Goal: Task Accomplishment & Management: Use online tool/utility

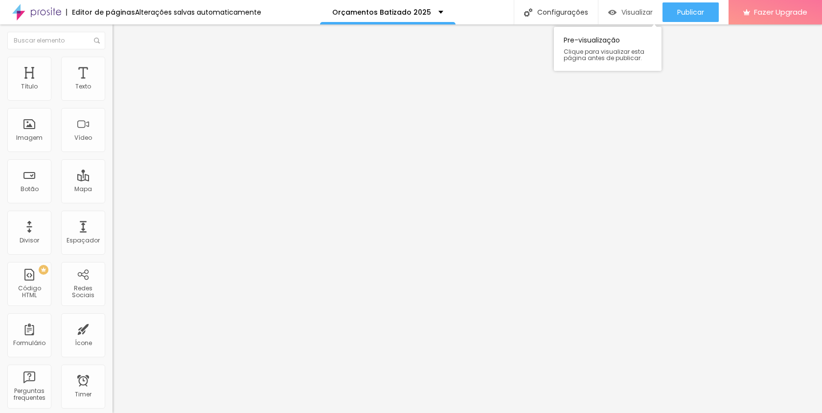
click at [622, 12] on span "Visualizar" at bounding box center [636, 12] width 31 height 8
click at [113, 84] on span "Trocar imagem" at bounding box center [139, 80] width 53 height 8
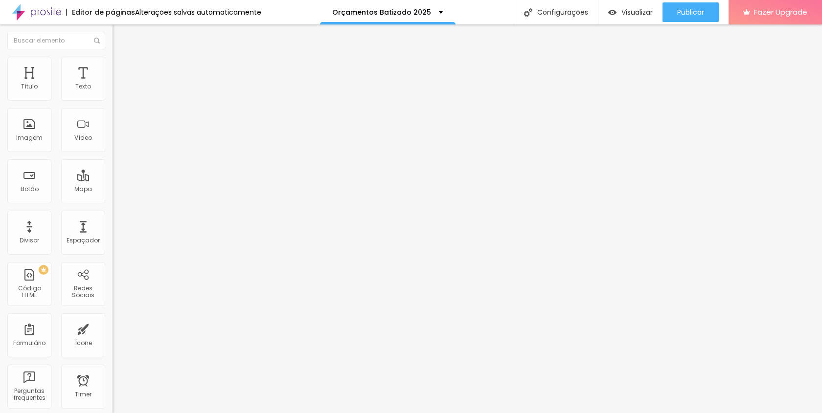
click at [121, 67] on span "Estilo" at bounding box center [128, 63] width 15 height 8
click at [113, 67] on li "Avançado" at bounding box center [169, 72] width 113 height 10
type input "5"
type input "7"
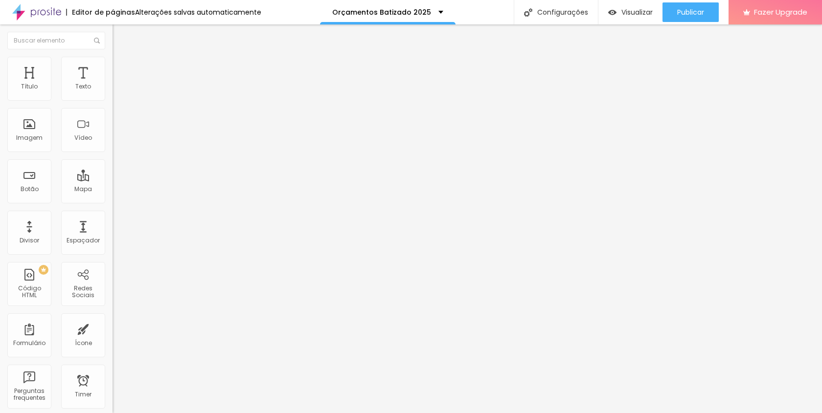
type input "7"
type input "8"
type input "9"
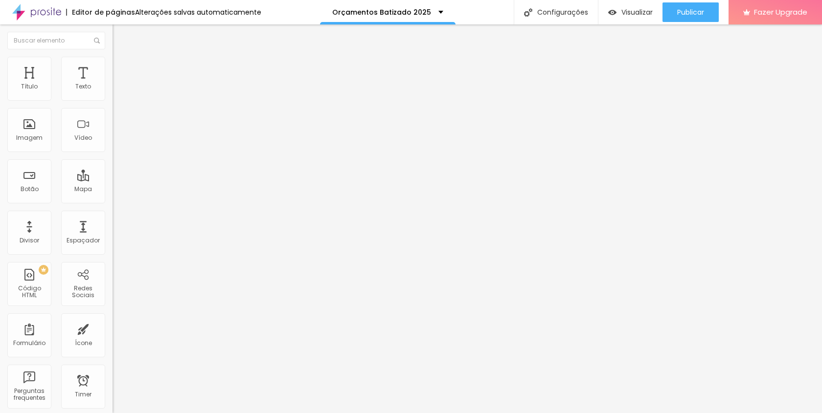
type input "10"
type input "11"
type input "12"
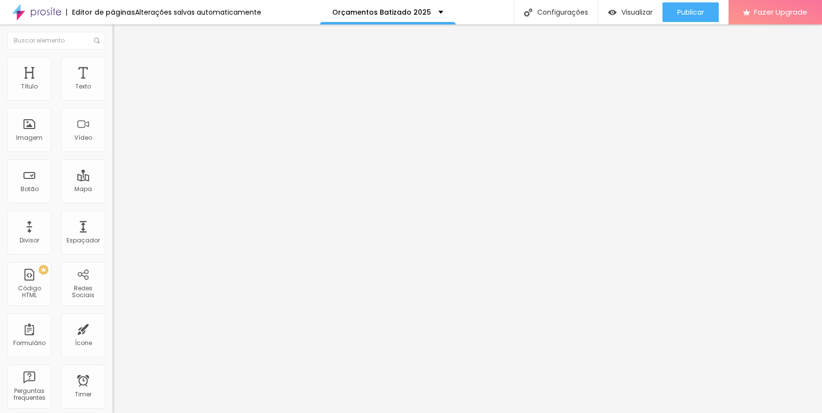
type input "12"
type input "13"
type input "14"
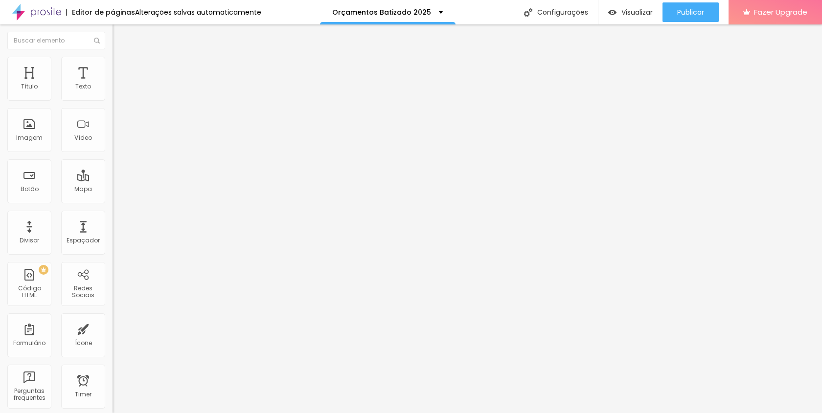
type input "15"
type input "16"
type input "17"
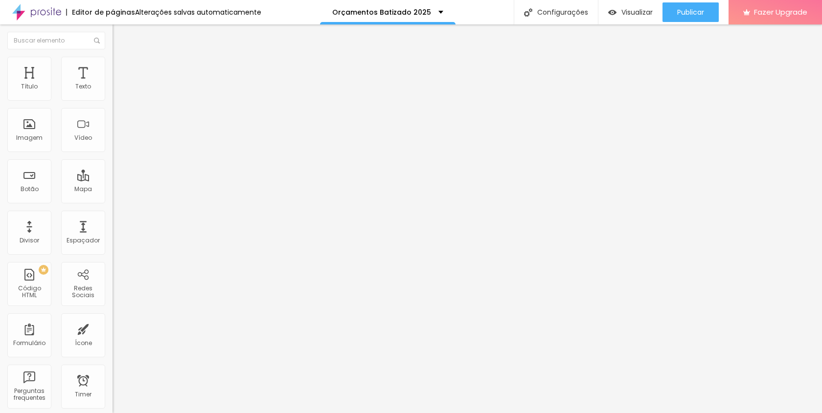
type input "17"
type input "18"
type input "19"
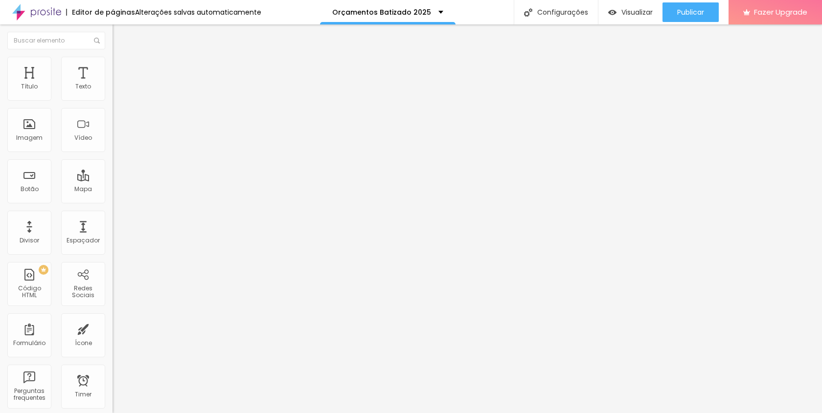
type input "20"
type input "21"
type input "22"
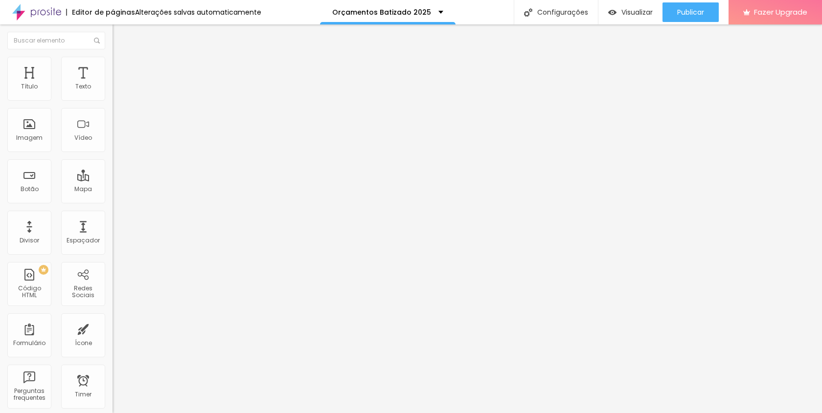
type input "22"
type input "25"
type input "29"
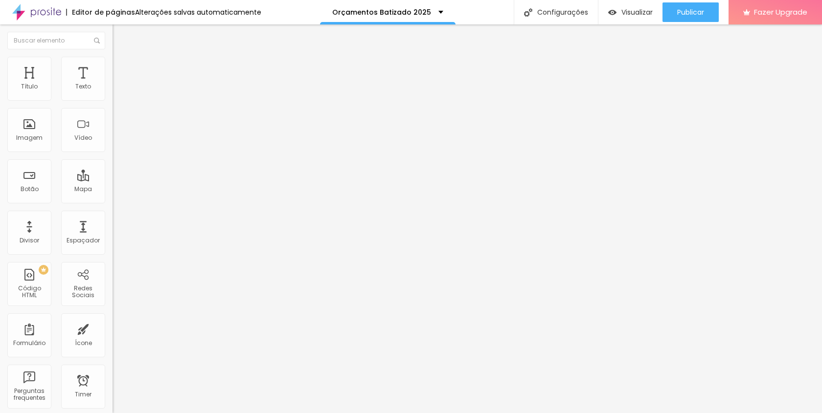
type input "33"
type input "38"
type input "41"
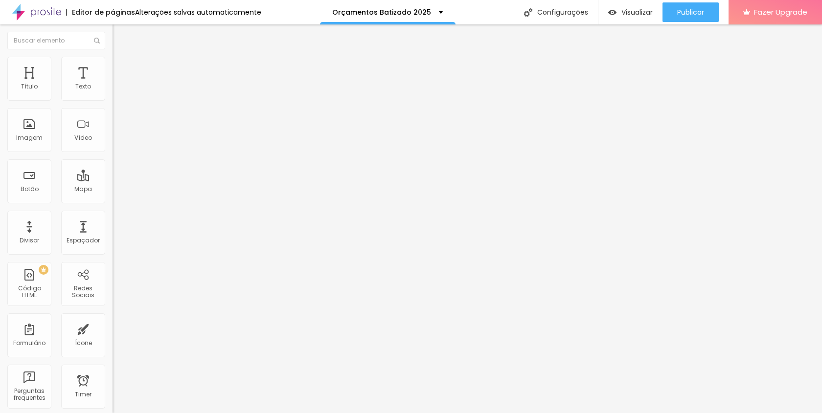
type input "41"
type input "43"
type input "44"
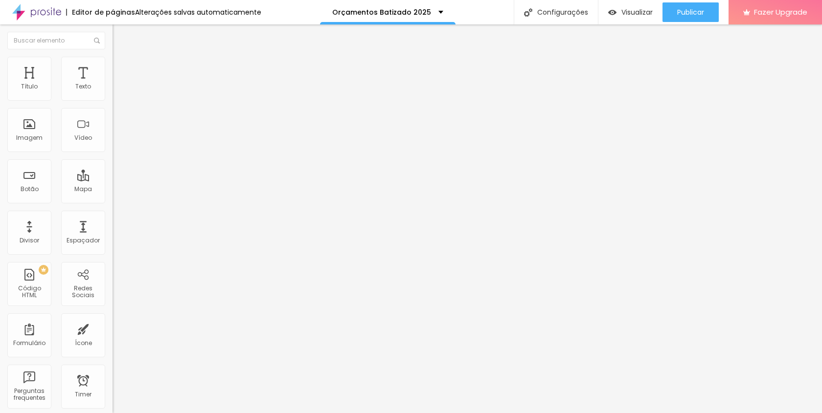
type input "45"
type input "57"
type input "62"
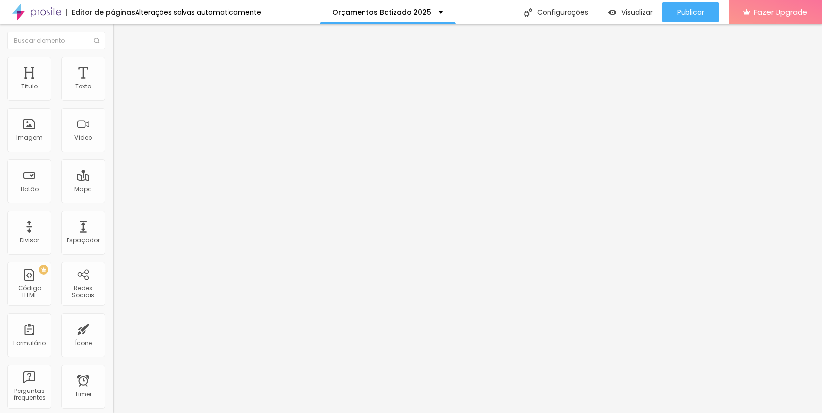
type input "62"
type input "66"
type input "69"
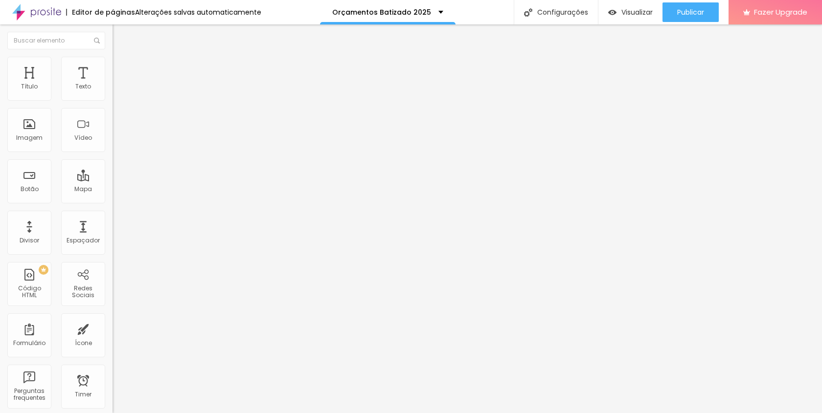
type input "71"
type input "72"
type input "73"
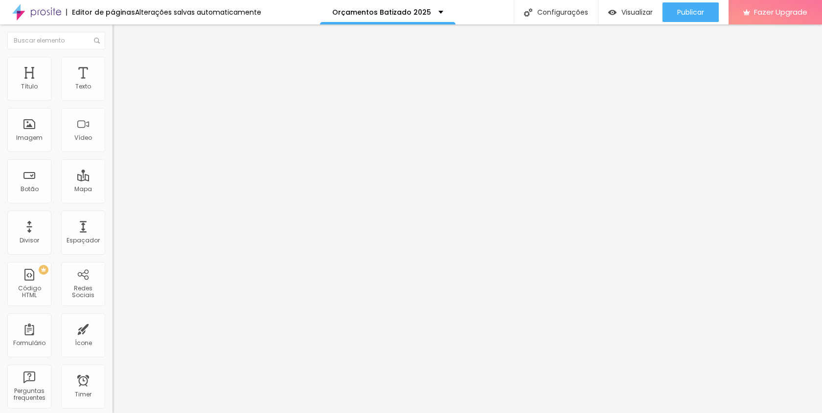
type input "73"
type input "72"
type input "69"
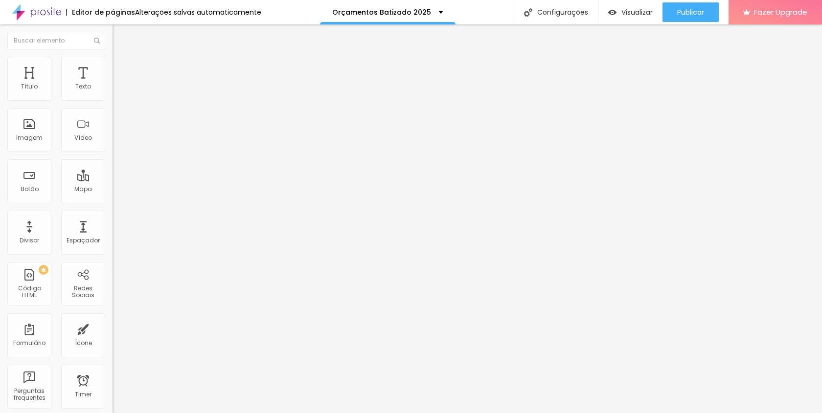
type input "61"
type input "44"
type input "19"
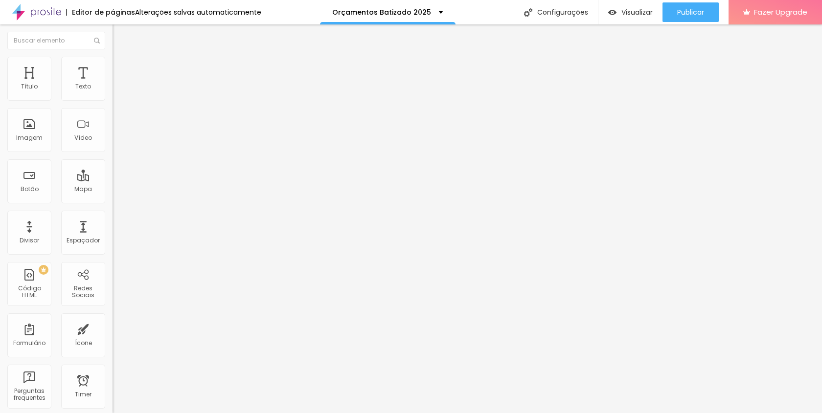
type input "19"
type input "0"
drag, startPoint x: 22, startPoint y: 115, endPoint x: 0, endPoint y: 123, distance: 23.4
click at [113, 328] on input "range" at bounding box center [144, 332] width 63 height 8
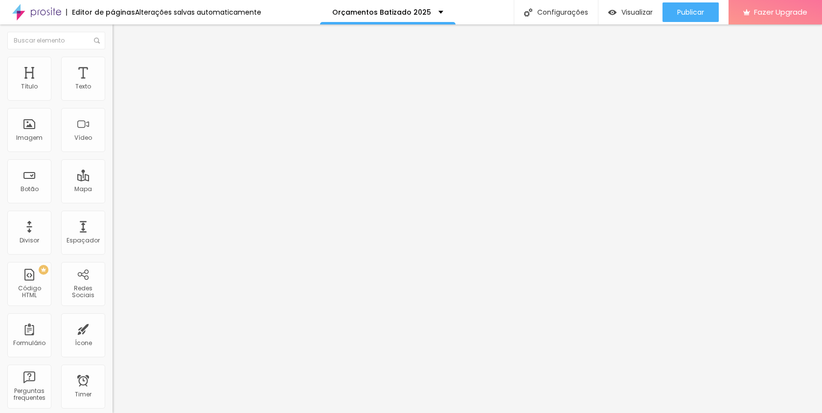
click at [113, 57] on li "Conteúdo" at bounding box center [169, 52] width 113 height 10
click at [113, 65] on li "Estilo" at bounding box center [169, 62] width 113 height 10
type input "55"
type input "50"
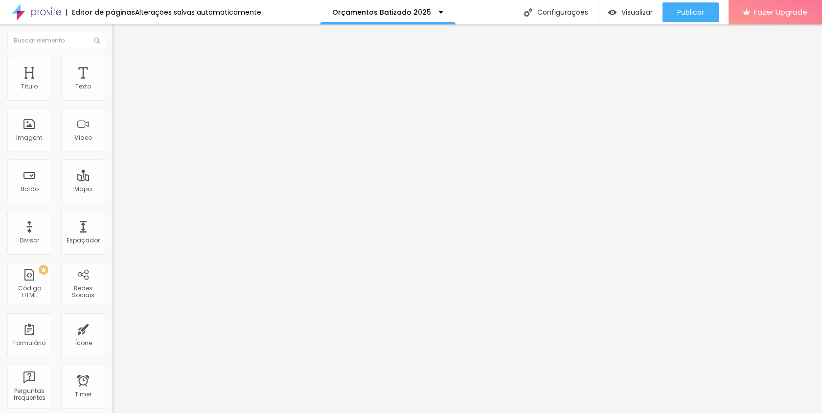
type input "50"
type input "55"
click at [113, 100] on input "range" at bounding box center [144, 96] width 63 height 8
click at [113, 57] on li "Conteúdo" at bounding box center [169, 52] width 113 height 10
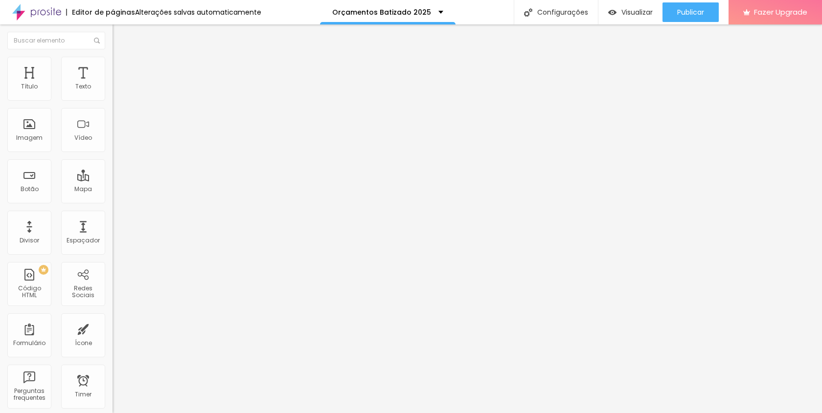
click at [113, 153] on span "Original" at bounding box center [124, 149] width 23 height 8
click at [113, 170] on div "Quadrado 1:1" at bounding box center [169, 167] width 113 height 6
click at [113, 179] on div "Original" at bounding box center [169, 176] width 113 height 6
click at [113, 125] on div at bounding box center [169, 121] width 113 height 8
click at [113, 140] on div at bounding box center [169, 128] width 113 height 23
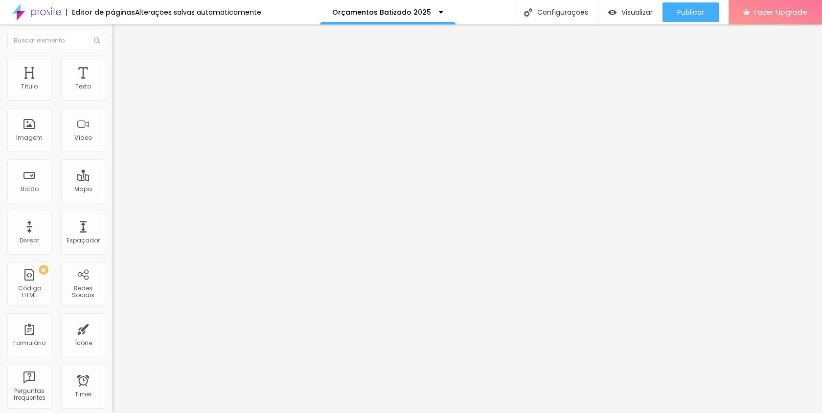
click at [113, 132] on img at bounding box center [116, 128] width 7 height 7
click at [113, 209] on div "URL https://" at bounding box center [169, 197] width 113 height 24
click at [113, 60] on li "Estilo" at bounding box center [169, 62] width 113 height 10
click at [113, 67] on img at bounding box center [117, 71] width 9 height 9
type input "9"
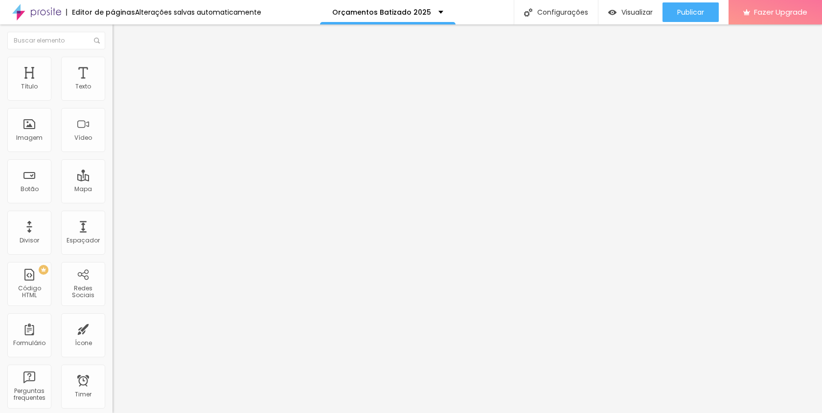
type input "9"
type input "20"
type input "31"
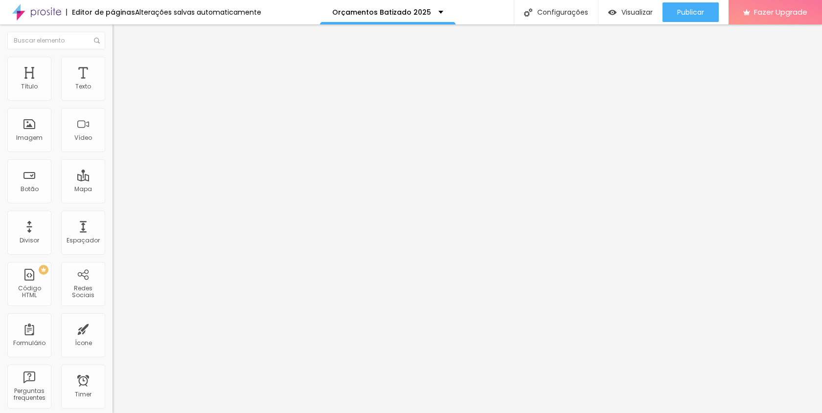
type input "40"
type input "46"
type input "50"
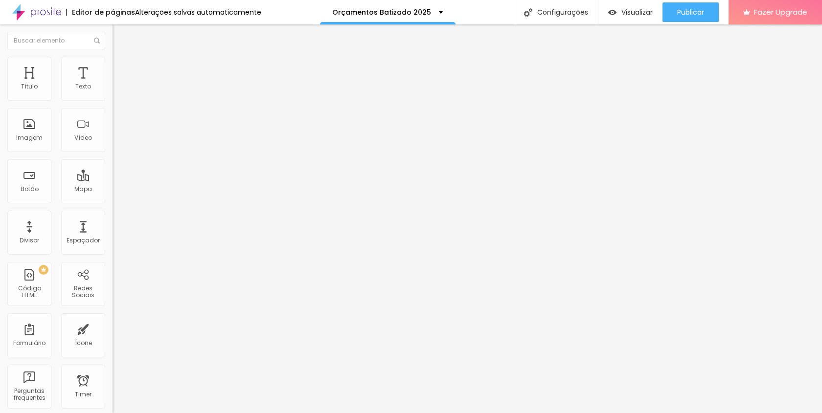
type input "50"
type input "53"
type input "54"
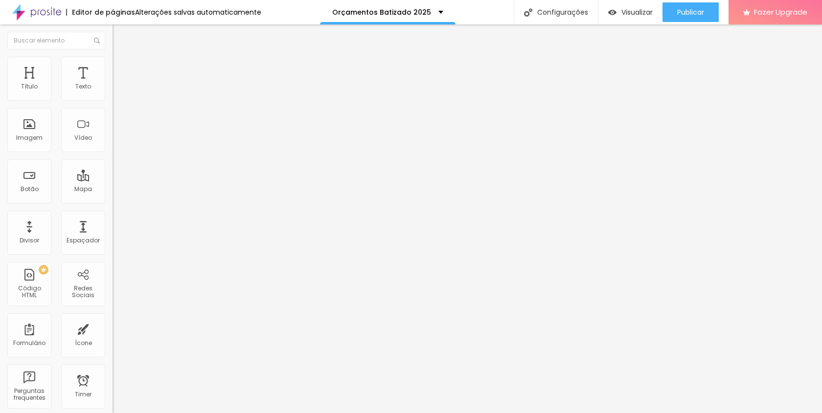
type input "55"
type input "56"
type input "55"
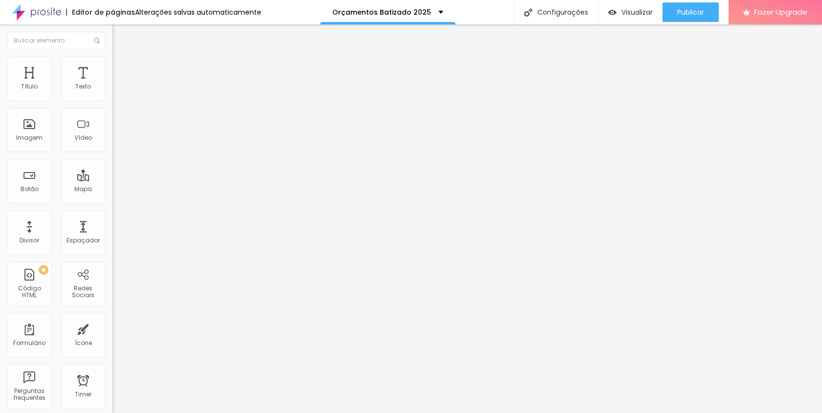
type input "55"
type input "54"
type input "52"
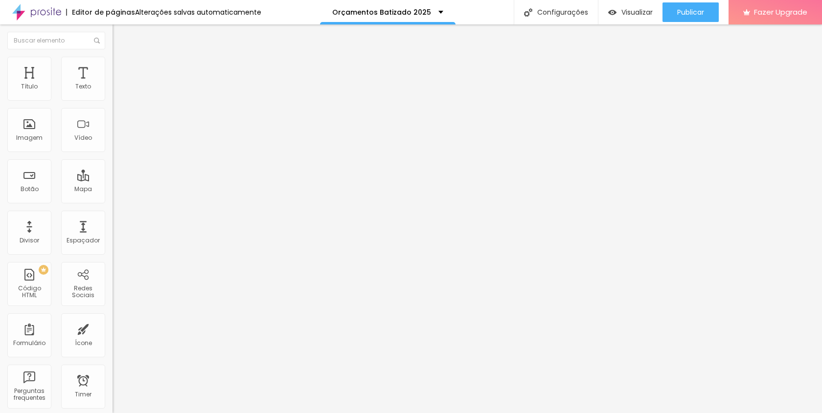
type input "51"
type input "49"
type input "48"
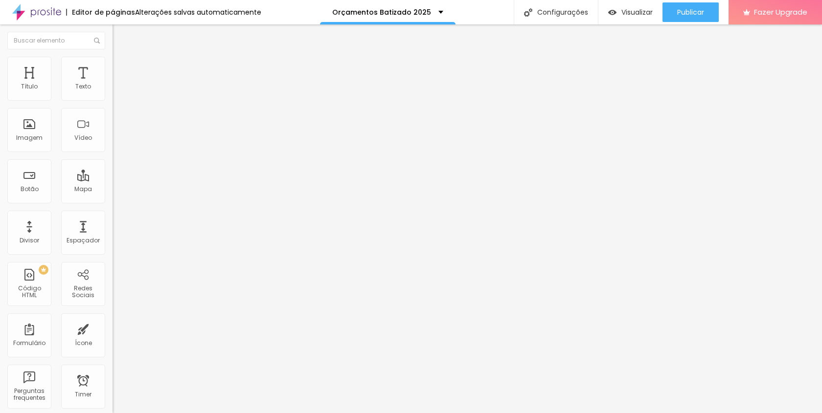
type input "48"
type input "46"
type input "43"
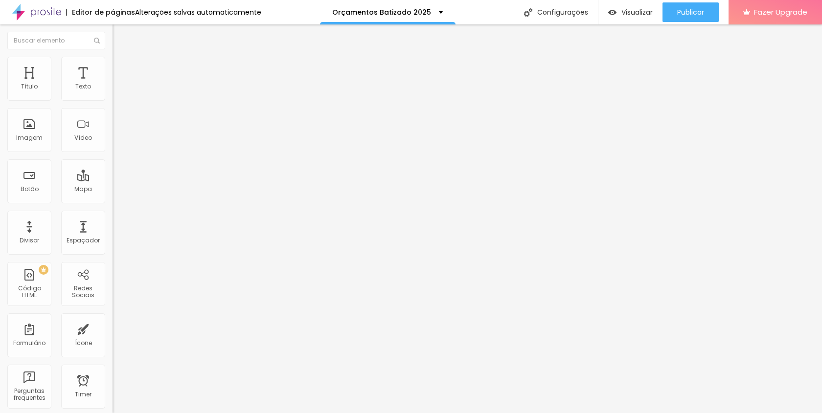
type input "40"
type input "37"
type input "33"
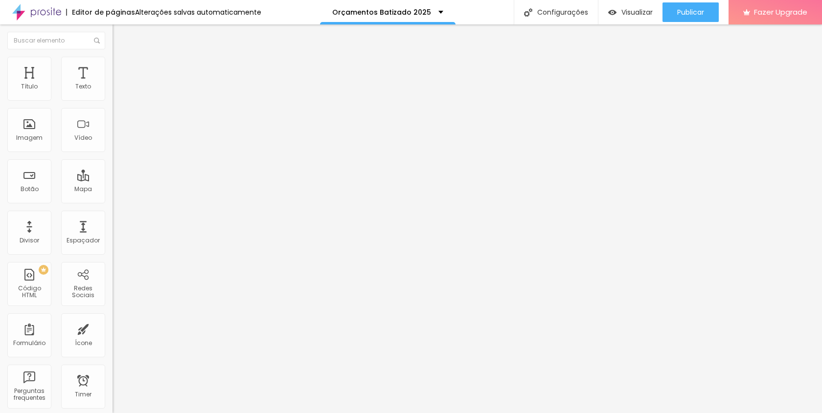
type input "33"
type input "30"
type input "28"
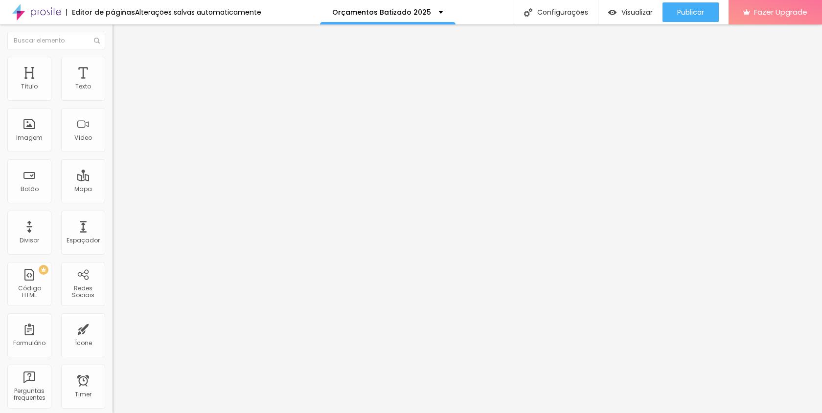
type input "27"
type input "26"
type input "25"
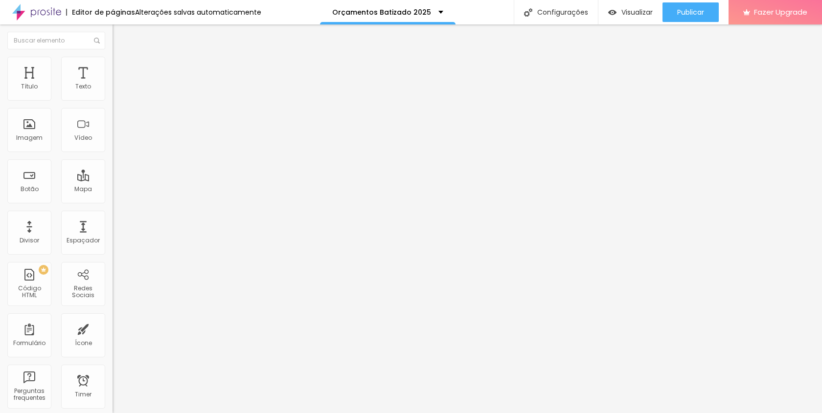
type input "25"
type input "24"
type input "23"
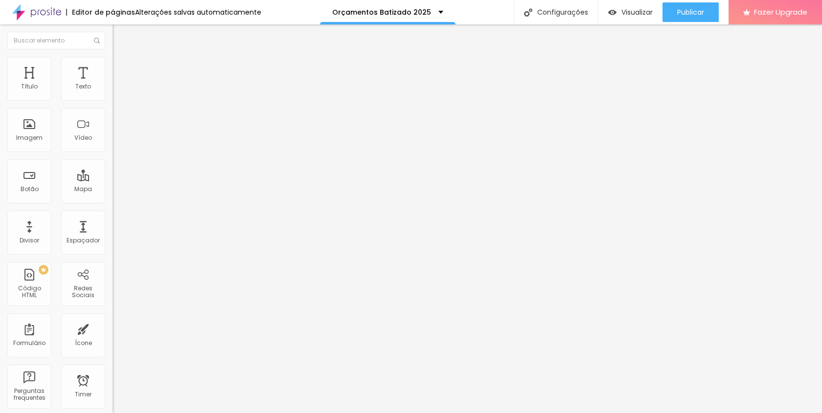
type input "21"
type input "20"
type input "21"
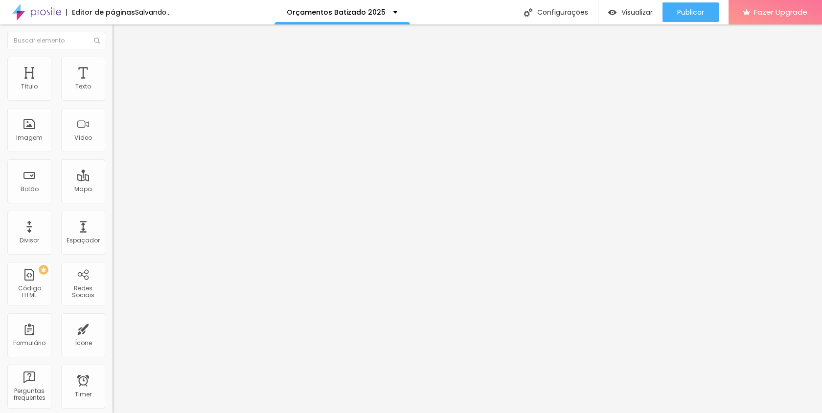
type input "21"
type input "22"
type input "23"
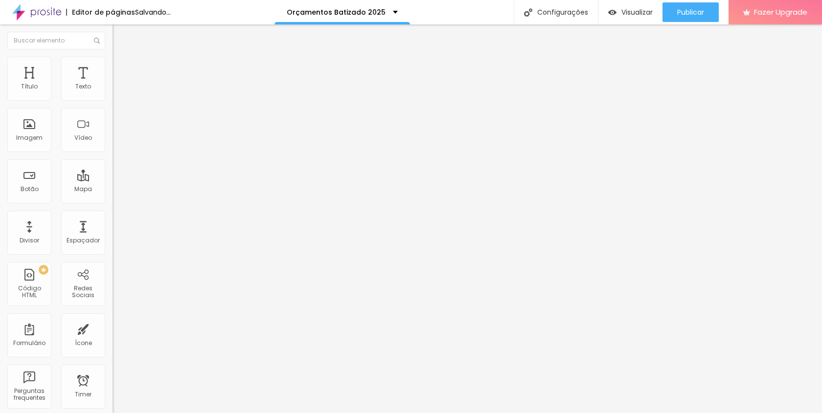
type input "24"
type input "25"
type input "26"
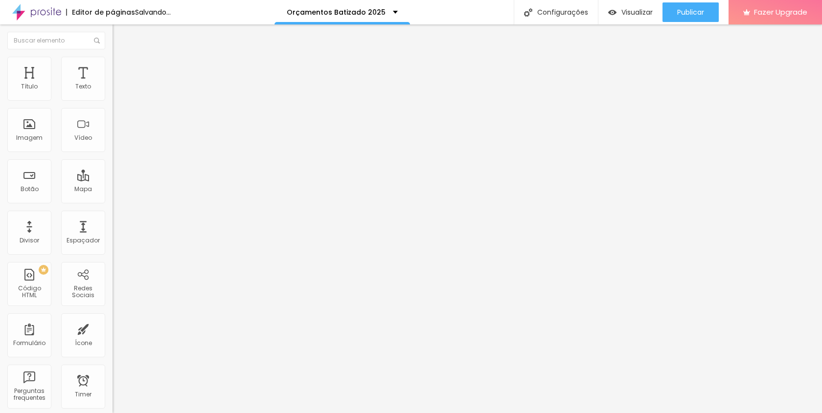
type input "26"
type input "27"
type input "25"
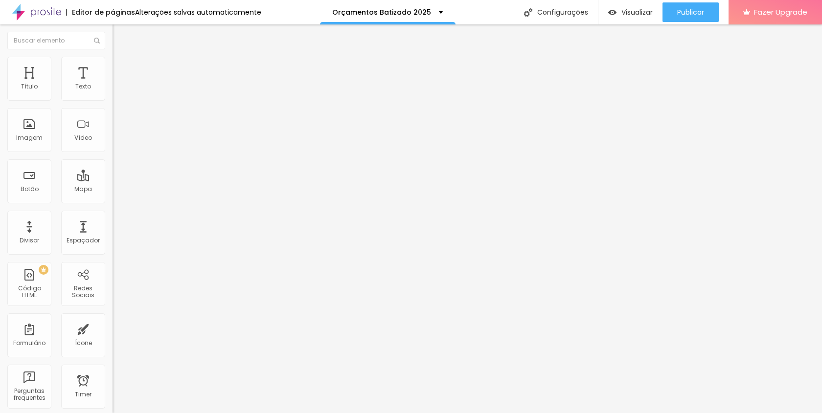
type input "24"
type input "23"
type input "22"
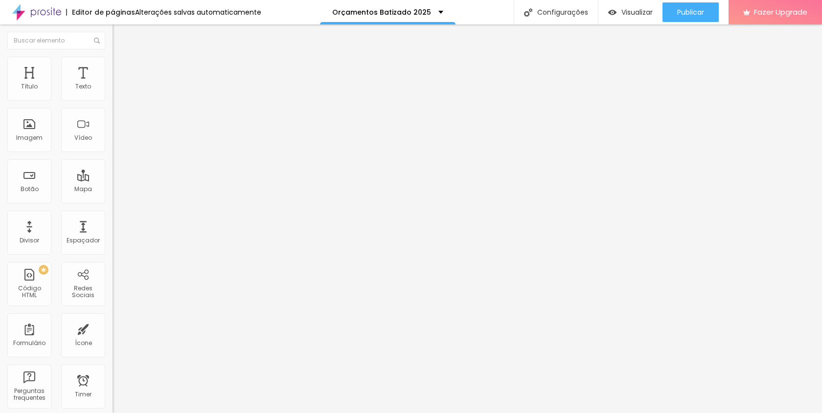
type input "22"
type input "21"
type input "20"
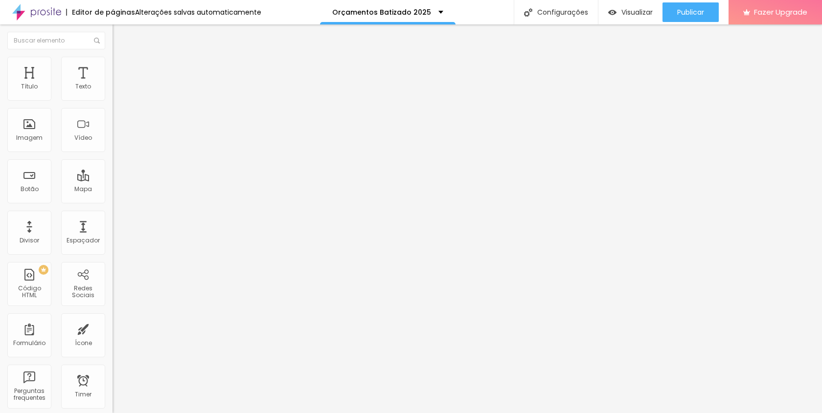
type input "19"
type input "18"
type input "17"
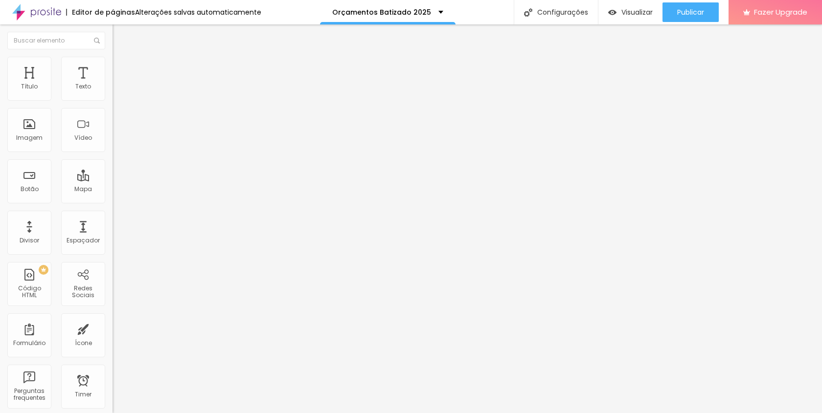
type input "17"
type input "16"
type input "17"
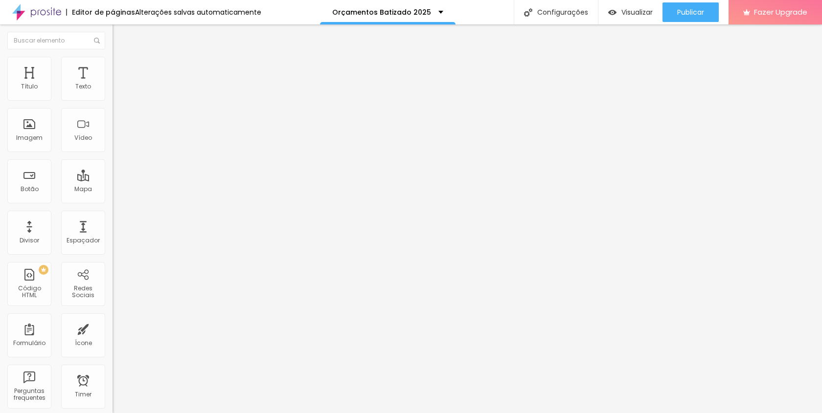
type input "18"
type input "19"
type input "20"
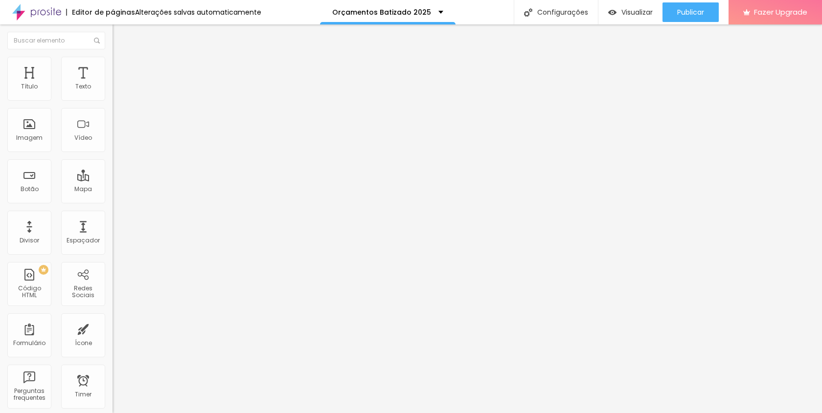
type input "20"
type input "21"
type input "22"
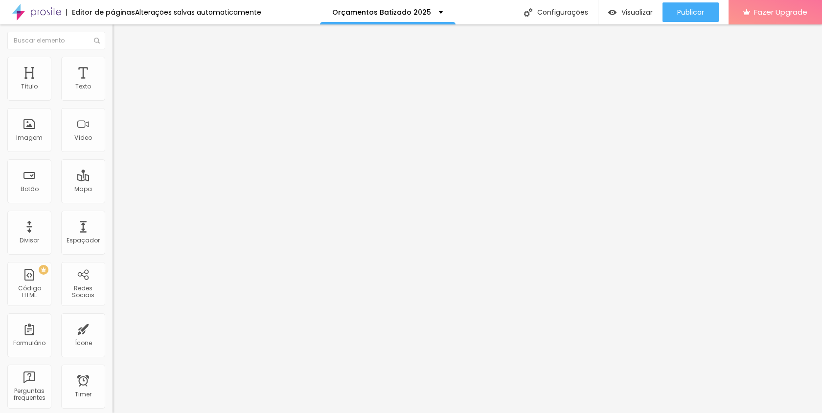
type input "21"
drag, startPoint x: 23, startPoint y: 94, endPoint x: 35, endPoint y: 94, distance: 11.8
type input "21"
click at [113, 190] on input "range" at bounding box center [144, 194] width 63 height 8
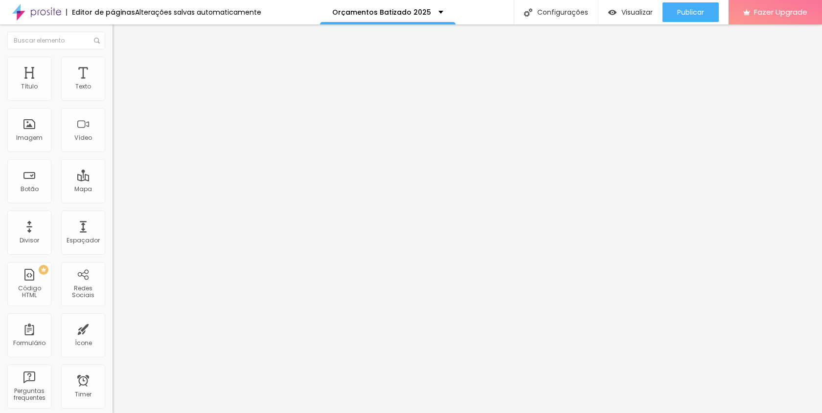
click at [113, 65] on li "Estilo" at bounding box center [169, 62] width 113 height 10
click at [121, 58] on span "Conteúdo" at bounding box center [136, 53] width 30 height 8
click at [113, 61] on img at bounding box center [117, 61] width 9 height 9
click at [113, 100] on input "range" at bounding box center [144, 96] width 63 height 8
click at [113, 65] on li "Estilo" at bounding box center [169, 62] width 113 height 10
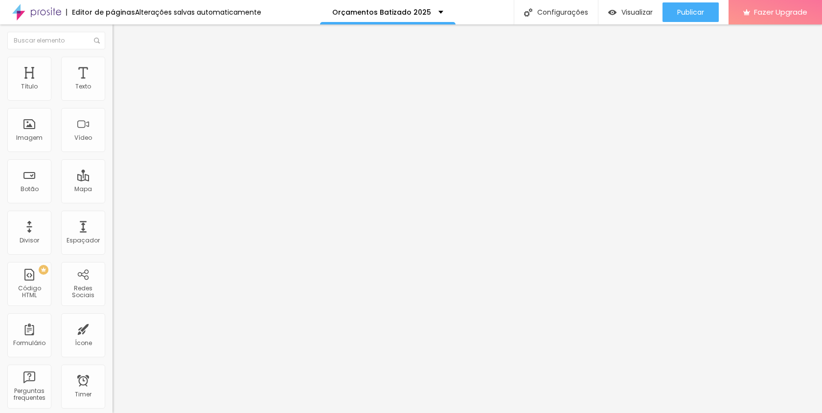
click at [113, 62] on img at bounding box center [117, 61] width 9 height 9
type input "60"
click at [113, 100] on input "range" at bounding box center [144, 96] width 63 height 8
click at [113, 60] on img at bounding box center [117, 61] width 9 height 9
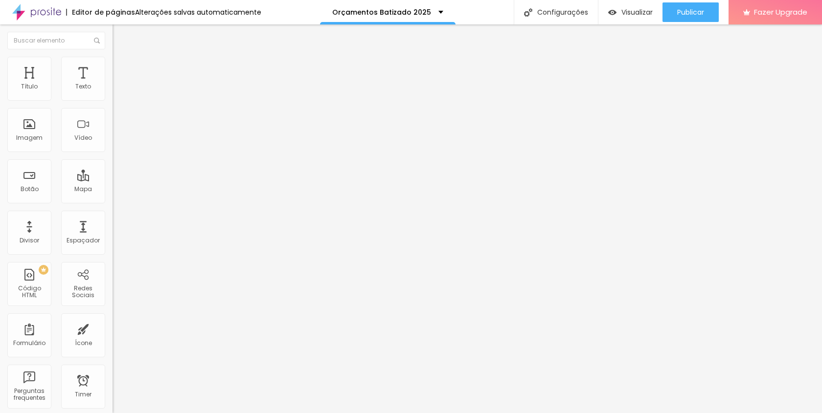
type input "55"
type input "50"
type input "45"
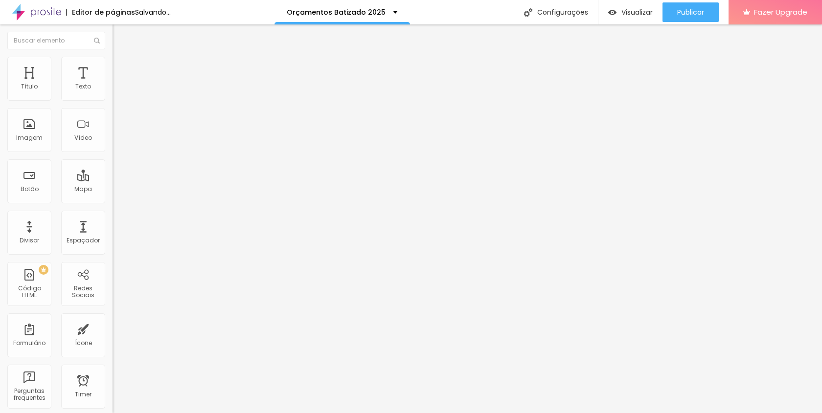
drag, startPoint x: 64, startPoint y: 102, endPoint x: 46, endPoint y: 106, distance: 17.5
type input "45"
click at [113, 100] on input "range" at bounding box center [144, 96] width 63 height 8
click at [121, 69] on span "Avançado" at bounding box center [137, 73] width 32 height 8
click at [113, 328] on input "range" at bounding box center [144, 332] width 63 height 8
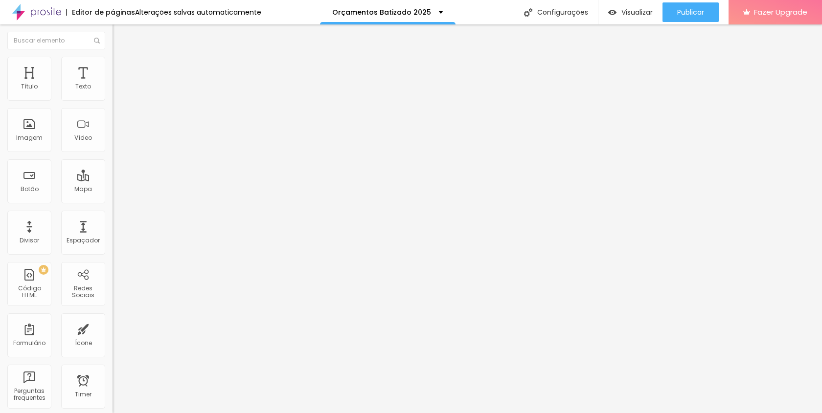
type input "1"
drag, startPoint x: 21, startPoint y: 116, endPoint x: 46, endPoint y: 112, distance: 25.9
click at [113, 328] on input "range" at bounding box center [144, 332] width 63 height 8
click at [113, 62] on li "Estilo" at bounding box center [169, 62] width 113 height 10
click at [113, 100] on input "range" at bounding box center [144, 96] width 63 height 8
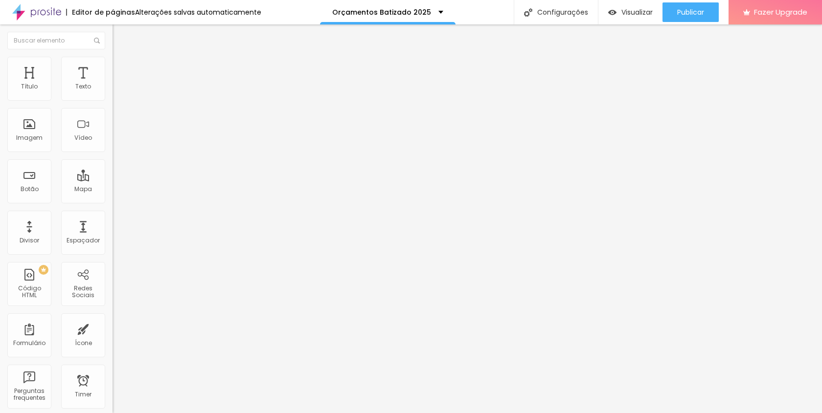
click at [121, 68] on span "Estilo" at bounding box center [128, 63] width 15 height 8
drag, startPoint x: 62, startPoint y: 105, endPoint x: 52, endPoint y: 109, distance: 10.8
click at [113, 100] on input "range" at bounding box center [144, 96] width 63 height 8
click at [113, 67] on li "Avançado" at bounding box center [169, 72] width 113 height 10
click at [121, 58] on span "Conteúdo" at bounding box center [136, 53] width 30 height 8
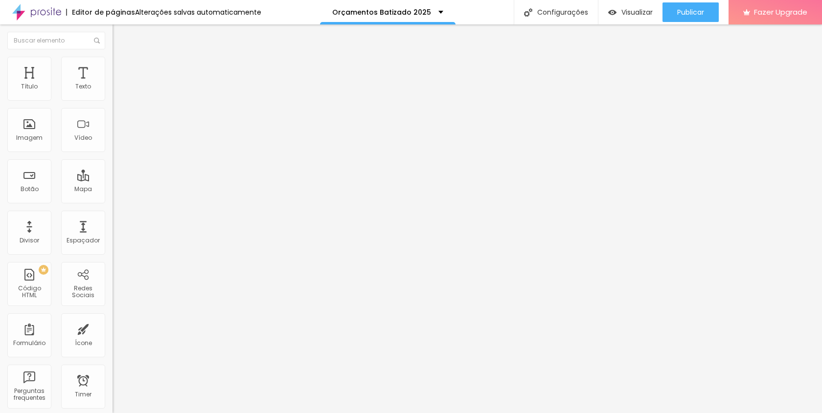
click at [121, 69] on span "Avançado" at bounding box center [137, 73] width 32 height 8
drag, startPoint x: 36, startPoint y: 95, endPoint x: 17, endPoint y: 97, distance: 18.7
click at [113, 190] on input "range" at bounding box center [144, 194] width 63 height 8
click at [113, 57] on img at bounding box center [117, 61] width 9 height 9
click at [121, 69] on span "Avançado" at bounding box center [137, 73] width 32 height 8
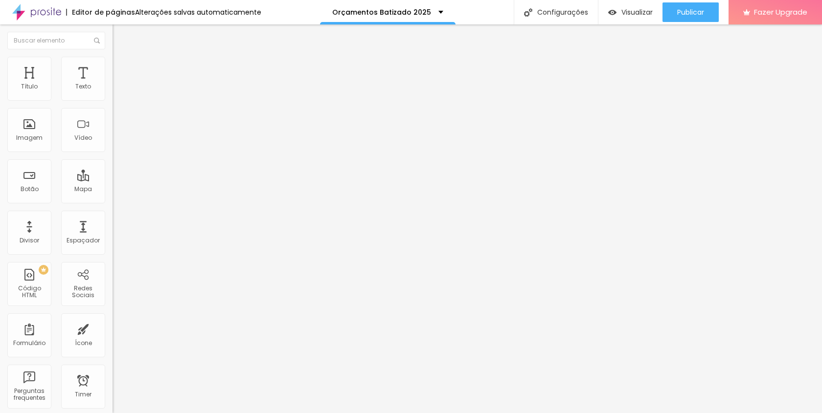
drag, startPoint x: 46, startPoint y: 114, endPoint x: 41, endPoint y: 116, distance: 5.9
click at [113, 328] on input "range" at bounding box center [144, 332] width 63 height 8
click at [113, 385] on div "Editar Imagem Conteúdo Estilo Avançado 0 Espaço de cima 31 Espaço de baixo ID H…" at bounding box center [169, 218] width 113 height 389
click at [113, 63] on li "Estilo" at bounding box center [169, 62] width 113 height 10
drag, startPoint x: 52, startPoint y: 106, endPoint x: 43, endPoint y: 107, distance: 9.4
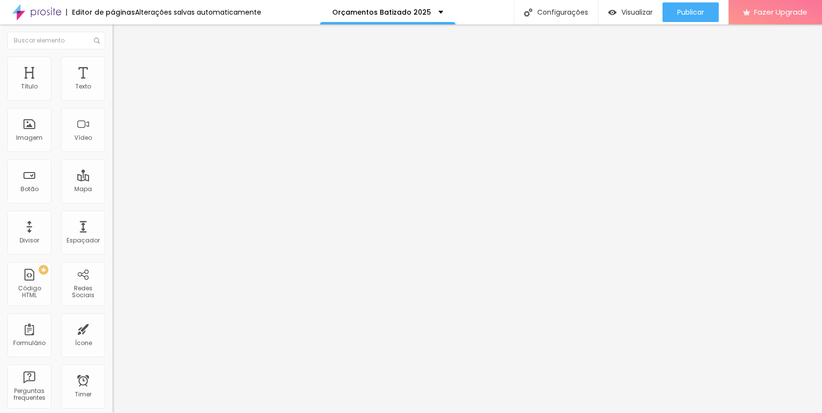
click at [113, 100] on input "range" at bounding box center [144, 96] width 63 height 8
click at [121, 68] on span "Estilo" at bounding box center [128, 63] width 15 height 8
drag, startPoint x: 49, startPoint y: 105, endPoint x: 42, endPoint y: 106, distance: 7.4
click at [113, 100] on input "range" at bounding box center [144, 96] width 63 height 8
click at [121, 69] on span "Avançado" at bounding box center [137, 73] width 32 height 8
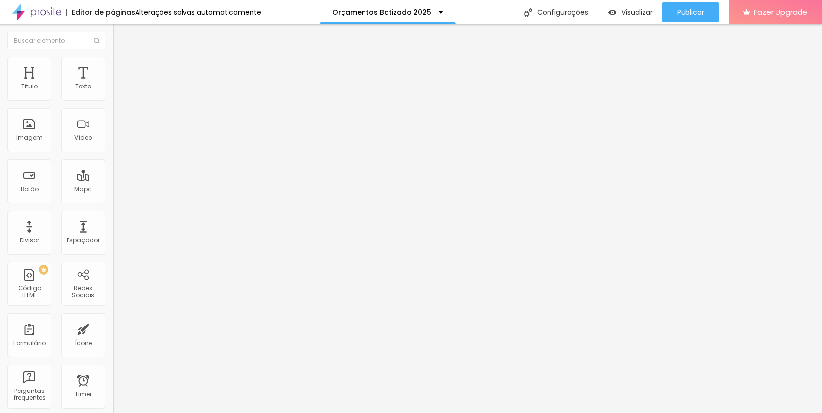
drag, startPoint x: 21, startPoint y: 115, endPoint x: 38, endPoint y: 113, distance: 17.3
click at [113, 328] on input "range" at bounding box center [144, 332] width 63 height 8
drag, startPoint x: 39, startPoint y: 114, endPoint x: 27, endPoint y: 115, distance: 11.8
click at [113, 328] on input "range" at bounding box center [144, 332] width 63 height 8
click at [113, 190] on input "range" at bounding box center [144, 194] width 63 height 8
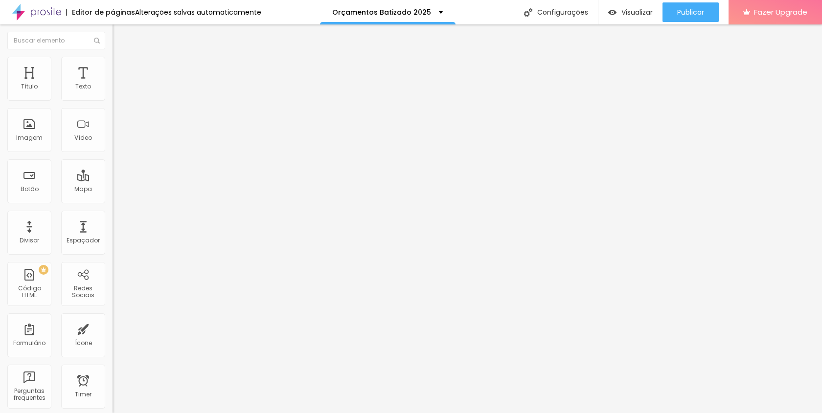
click at [113, 374] on div "Editar Imagem Conteúdo Estilo Avançado 7 Espaço de cima 8 Espaço de baixo ID Ht…" at bounding box center [169, 218] width 113 height 389
click at [113, 84] on span "Trocar imagem" at bounding box center [139, 80] width 53 height 8
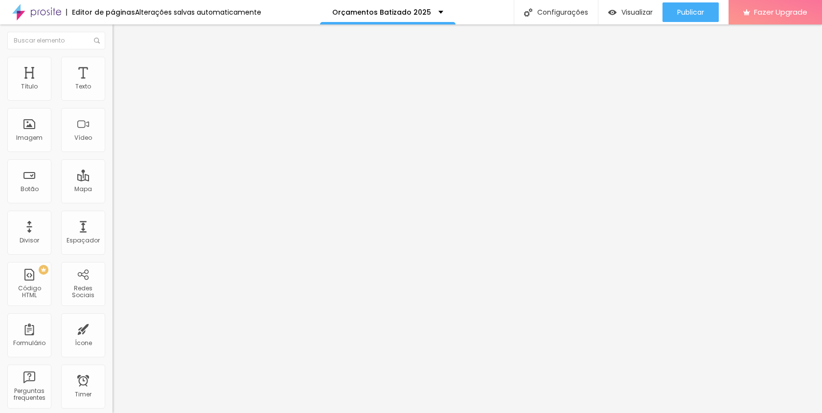
click at [121, 68] on span "Estilo" at bounding box center [128, 63] width 15 height 8
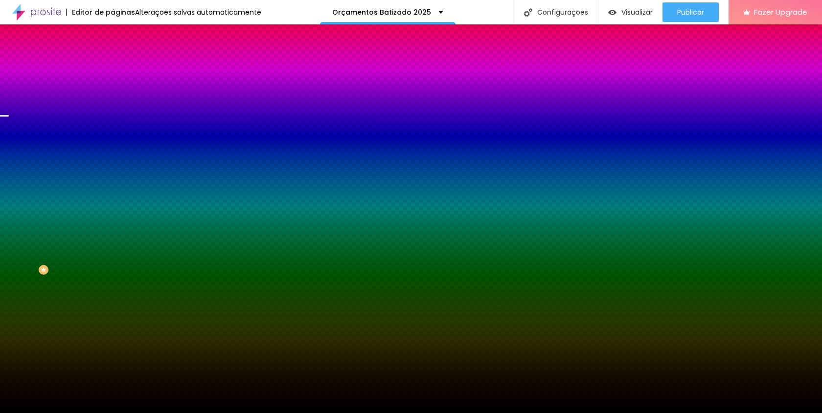
click at [113, 89] on div "Trocar imagem" at bounding box center [169, 85] width 113 height 7
click at [113, 90] on span "Trocar imagem" at bounding box center [139, 86] width 53 height 8
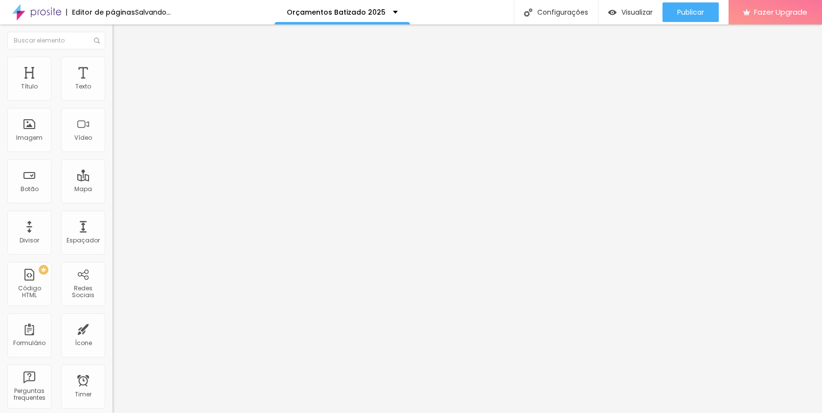
click at [113, 84] on span "Trocar imagem" at bounding box center [139, 80] width 53 height 8
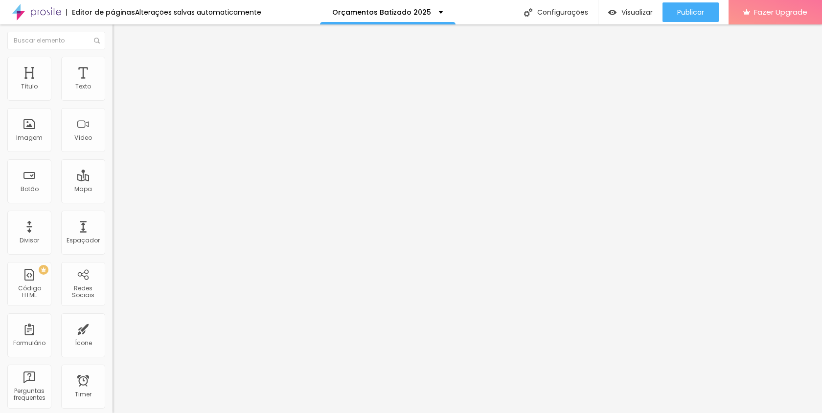
click at [113, 83] on div "Trocar imagem" at bounding box center [169, 79] width 113 height 7
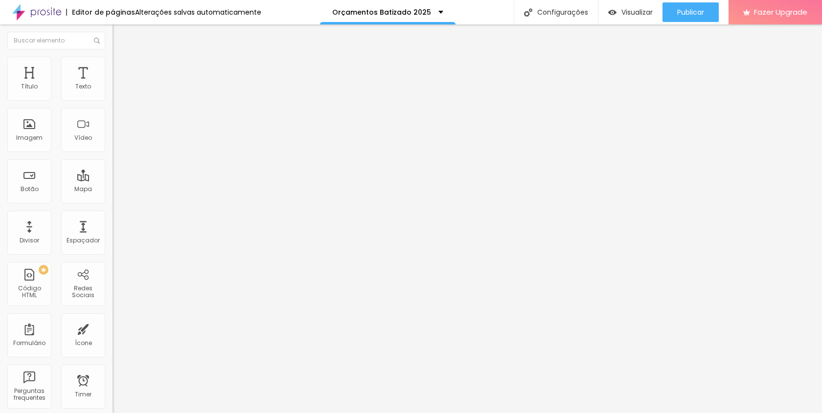
click at [113, 84] on span "Trocar imagem" at bounding box center [139, 80] width 53 height 8
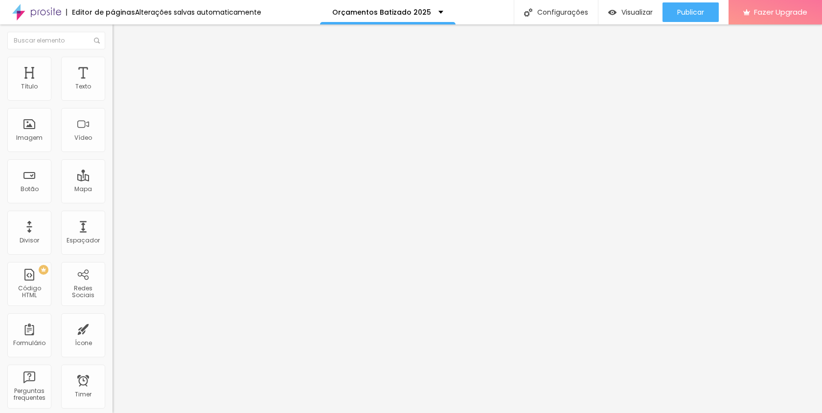
click at [113, 84] on span "Trocar imagem" at bounding box center [139, 80] width 53 height 8
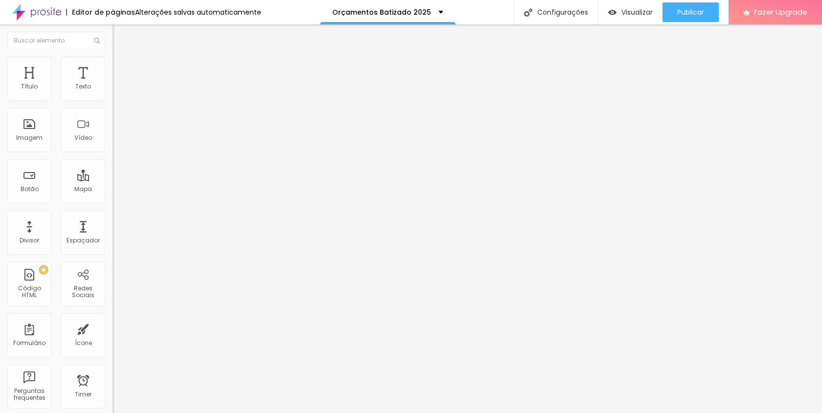
click at [113, 84] on span "Trocar imagem" at bounding box center [139, 80] width 53 height 8
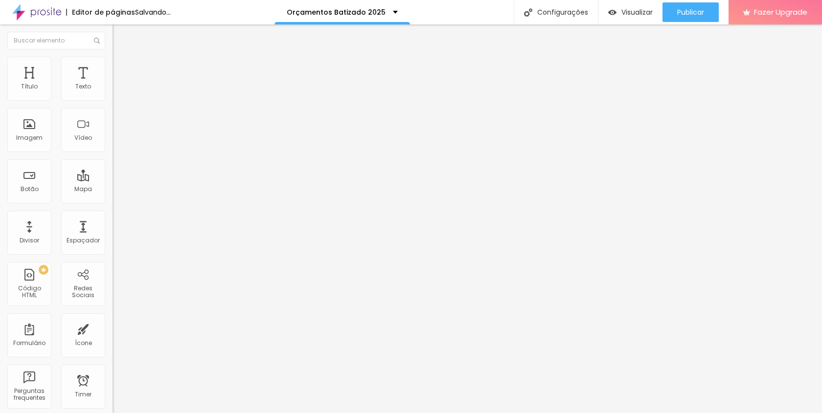
click at [113, 84] on span "Trocar imagem" at bounding box center [139, 80] width 53 height 8
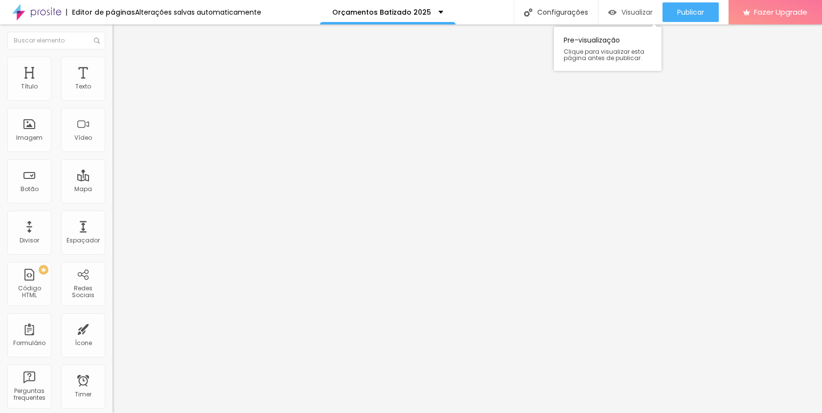
click at [621, 10] on span "Visualizar" at bounding box center [636, 12] width 31 height 8
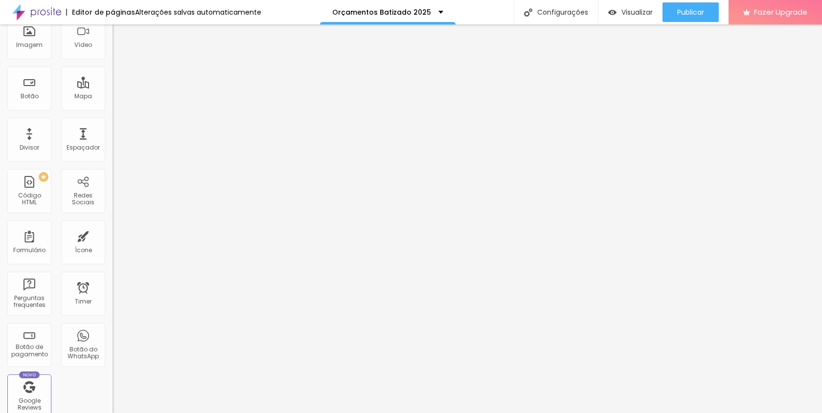
scroll to position [0, 0]
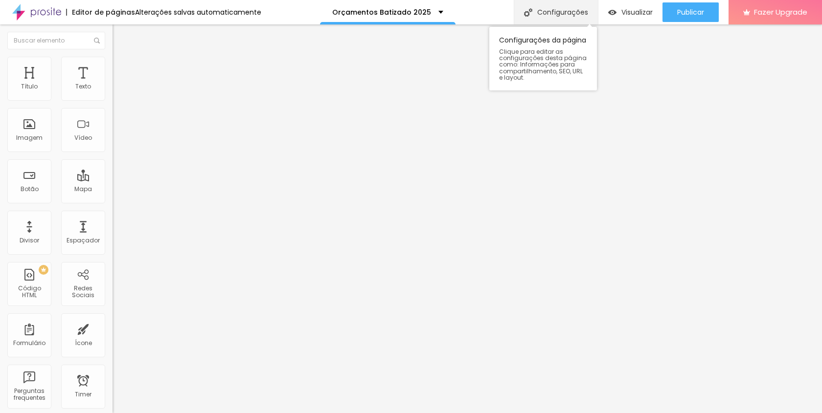
click at [559, 6] on div "Configurações" at bounding box center [556, 12] width 84 height 24
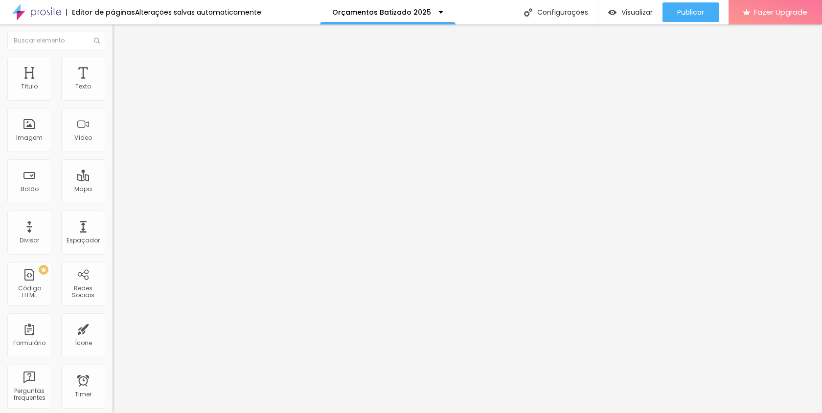
drag, startPoint x: 369, startPoint y: 147, endPoint x: 325, endPoint y: 147, distance: 43.5
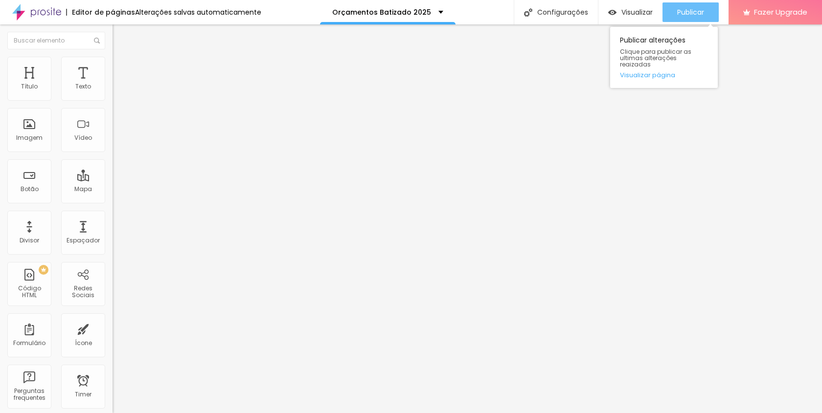
click at [685, 15] on span "Publicar" at bounding box center [690, 12] width 27 height 8
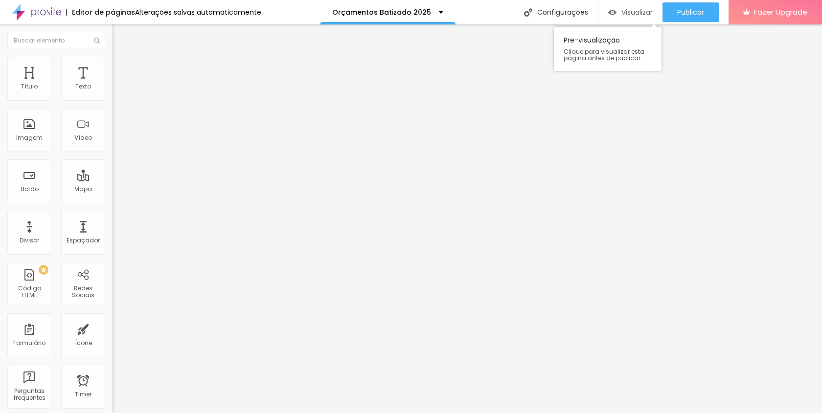
click at [619, 14] on div "Visualizar" at bounding box center [630, 12] width 45 height 8
click at [633, 12] on span "Visualizar" at bounding box center [636, 12] width 31 height 8
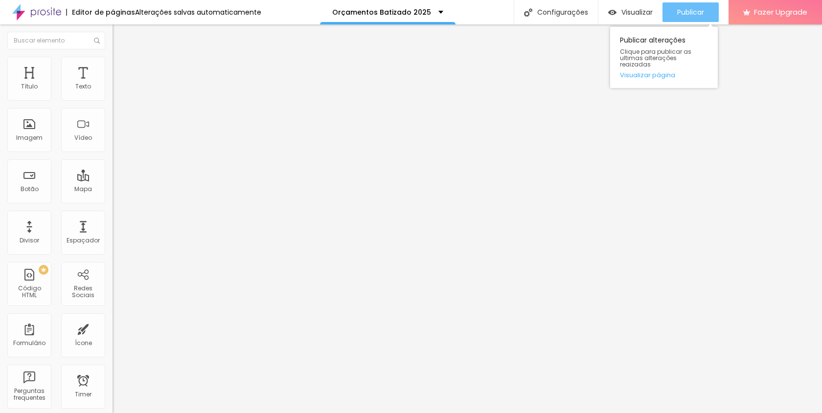
click at [675, 8] on button "Publicar" at bounding box center [691, 12] width 56 height 20
click at [686, 4] on div "Publicar" at bounding box center [690, 12] width 27 height 20
